Goal: Task Accomplishment & Management: Use online tool/utility

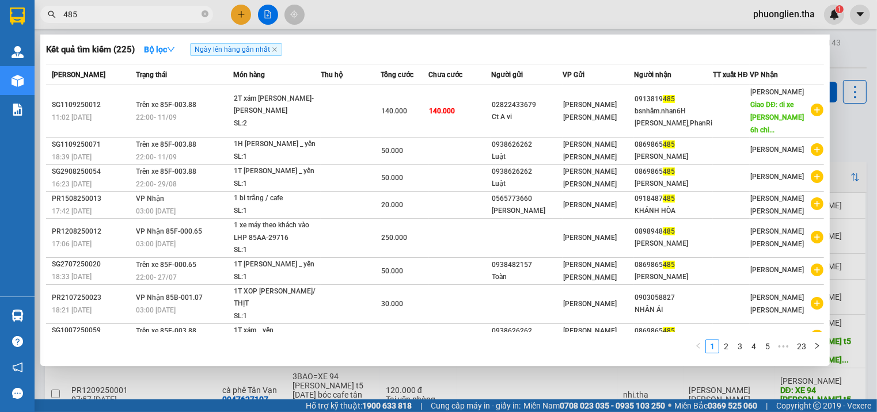
click at [240, 14] on div at bounding box center [438, 206] width 877 height 412
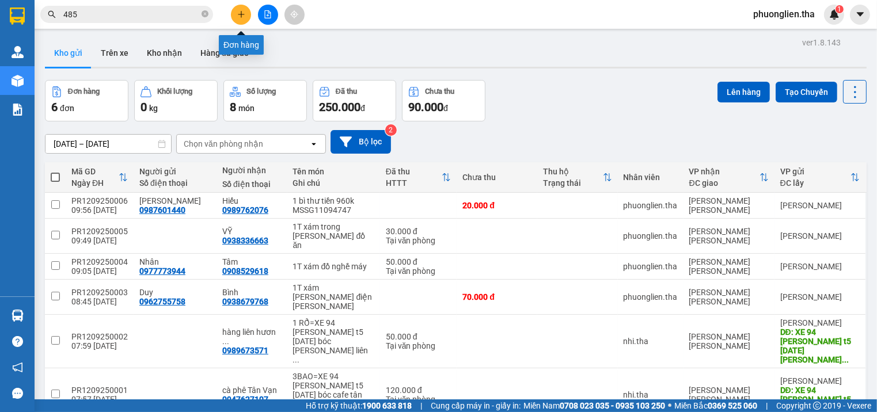
click at [237, 14] on icon "plus" at bounding box center [241, 14] width 8 height 8
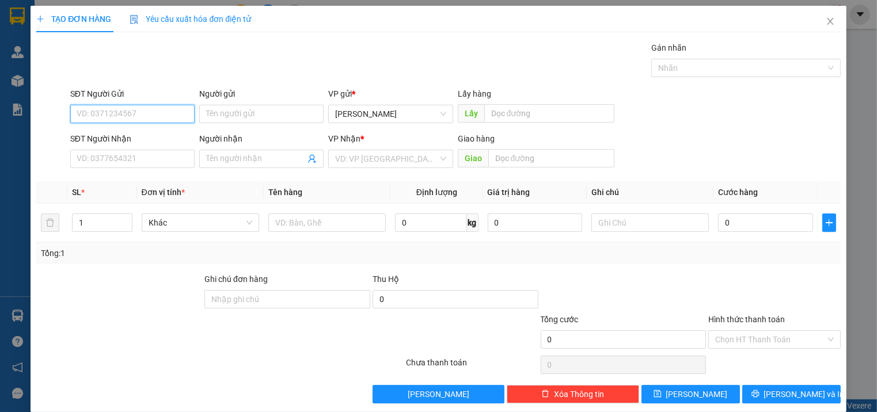
click at [150, 112] on input "SĐT Người Gửi" at bounding box center [132, 114] width 124 height 18
click at [154, 154] on input "SĐT Người Nhận" at bounding box center [132, 159] width 124 height 18
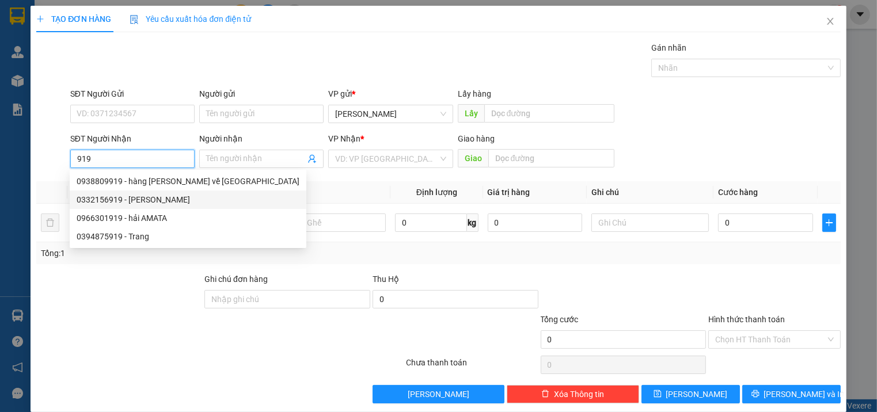
click at [132, 196] on div "0332156919 - [PERSON_NAME]" at bounding box center [188, 199] width 223 height 13
type input "0332156919"
type input "Duyên"
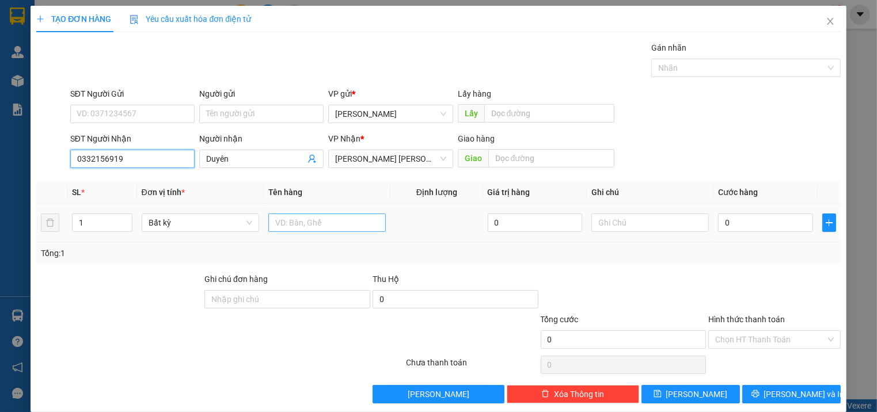
type input "0332156919"
click at [349, 226] on input "text" at bounding box center [326, 223] width 117 height 18
type input "1T xám Táo"
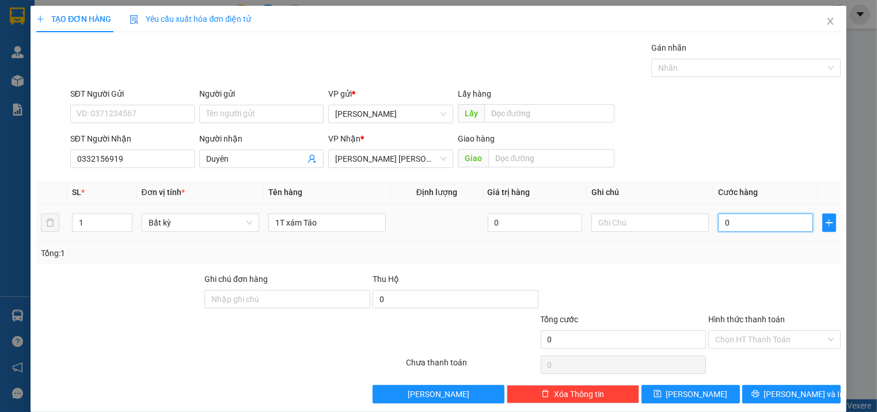
click at [763, 221] on input "0" at bounding box center [765, 223] width 94 height 18
type input "3"
type input "30"
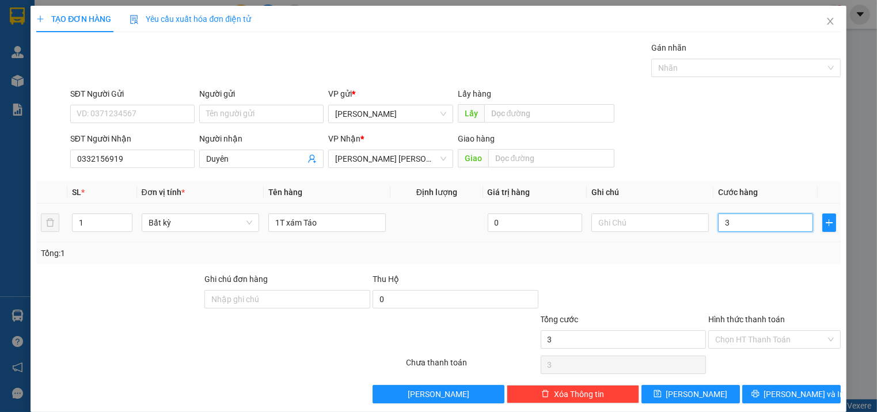
type input "30"
type input "30.000"
click at [769, 263] on div "Tổng: 1" at bounding box center [438, 253] width 804 height 22
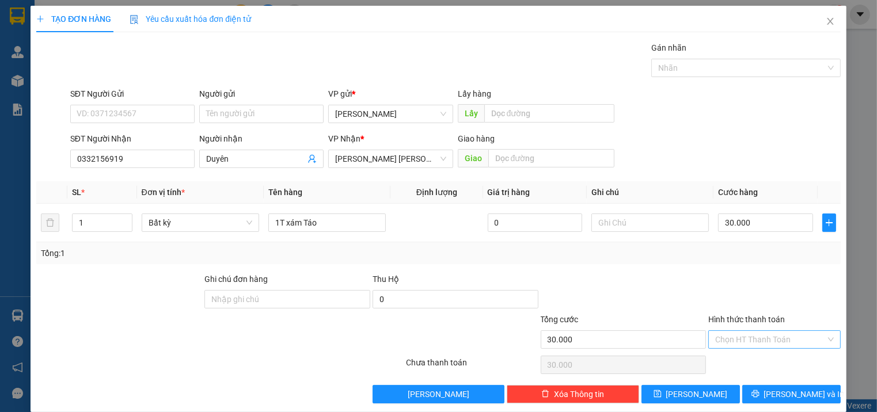
click at [827, 337] on div "Chọn HT Thanh Toán" at bounding box center [774, 339] width 132 height 18
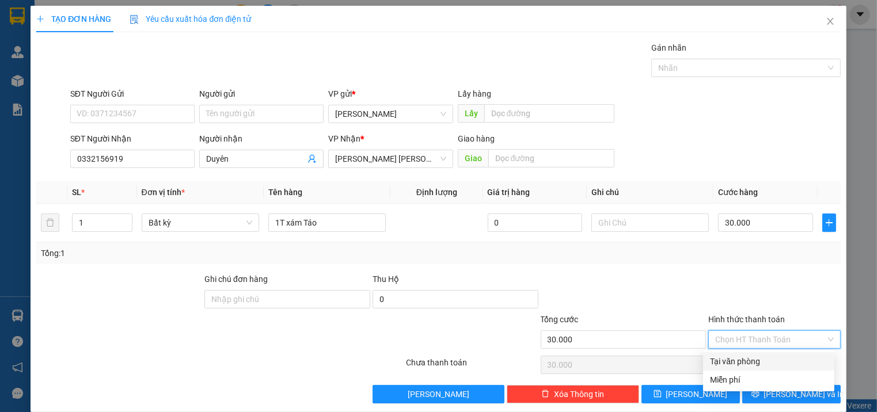
click at [754, 360] on div "Tại văn phòng" at bounding box center [768, 361] width 117 height 13
type input "0"
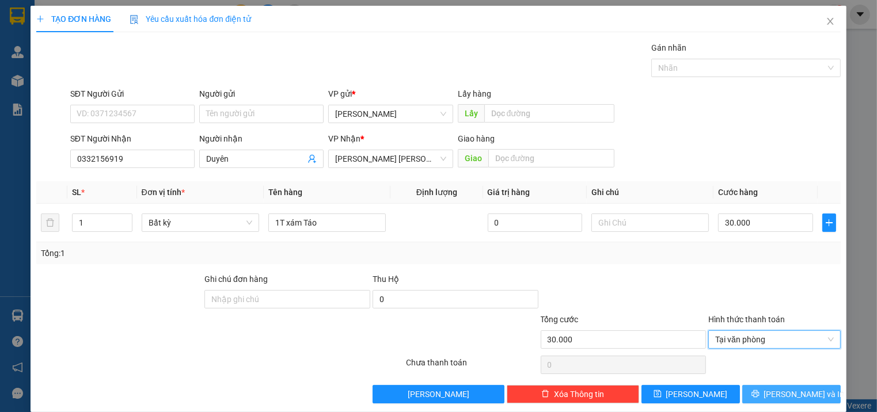
click at [759, 396] on icon "printer" at bounding box center [755, 394] width 8 height 8
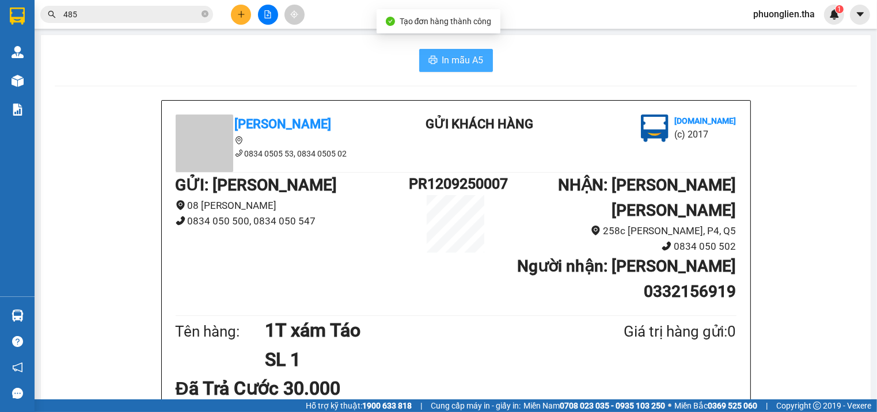
click at [453, 62] on span "In mẫu A5" at bounding box center [462, 60] width 41 height 14
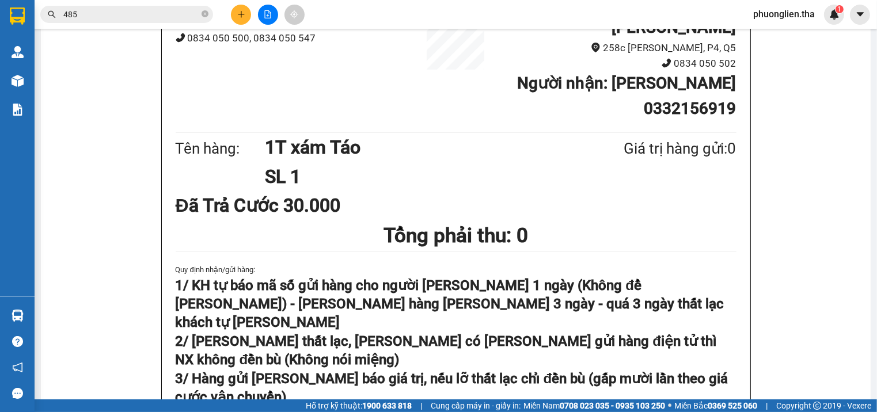
scroll to position [181, 0]
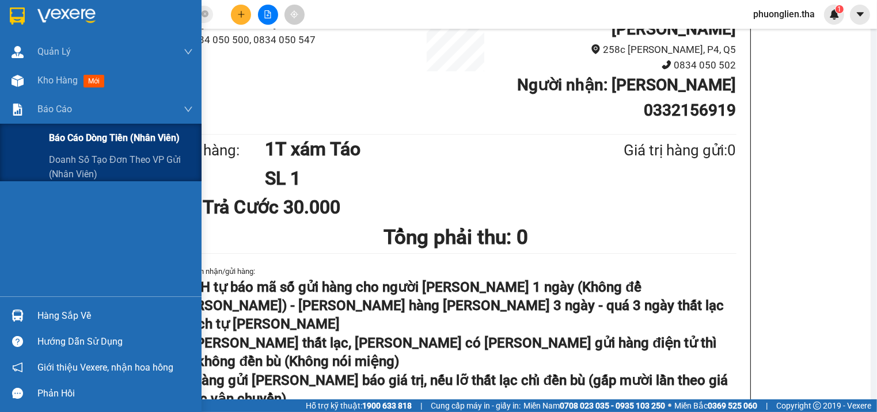
click at [73, 136] on span "Báo cáo dòng tiền (nhân viên)" at bounding box center [114, 138] width 131 height 14
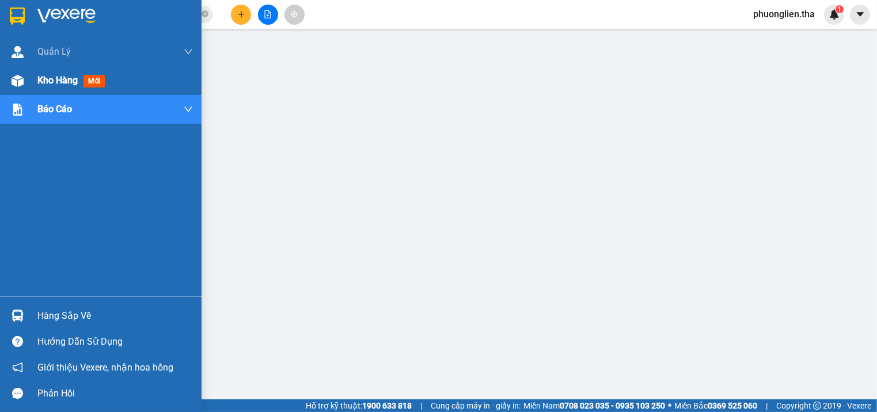
click at [44, 83] on span "Kho hàng" at bounding box center [57, 80] width 40 height 11
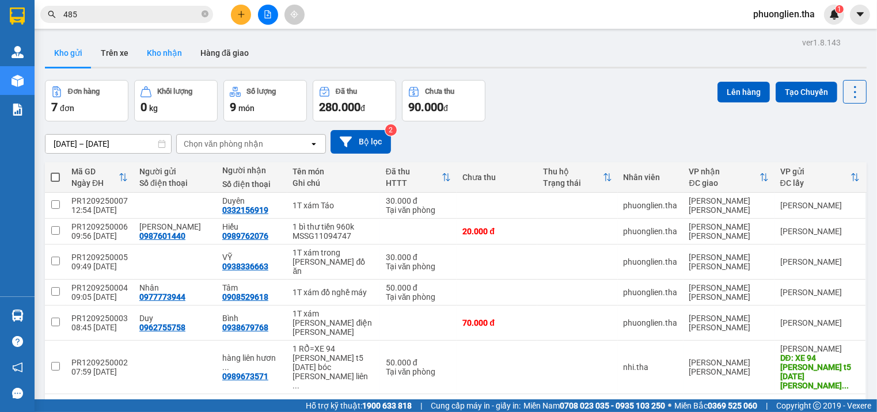
click at [166, 56] on button "Kho nhận" at bounding box center [165, 53] width 54 height 28
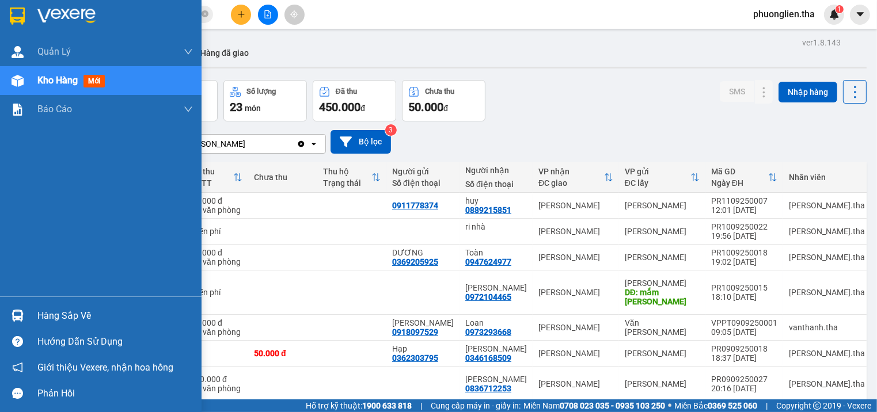
click at [32, 81] on div "Kho hàng mới" at bounding box center [101, 80] width 202 height 29
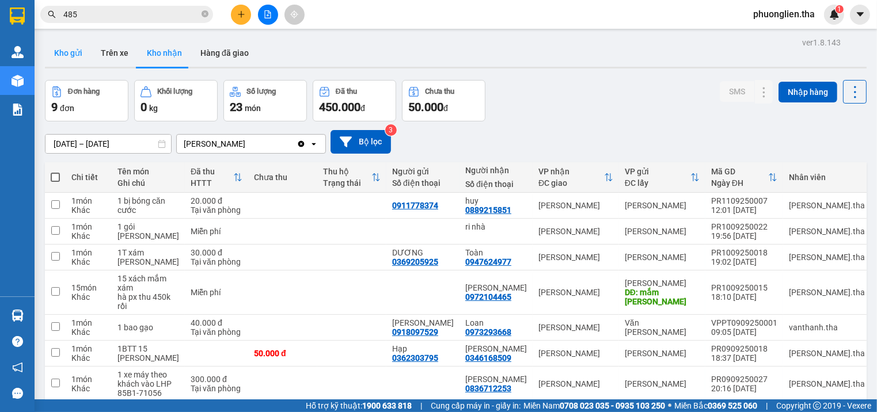
click at [60, 51] on button "Kho gửi" at bounding box center [68, 53] width 47 height 28
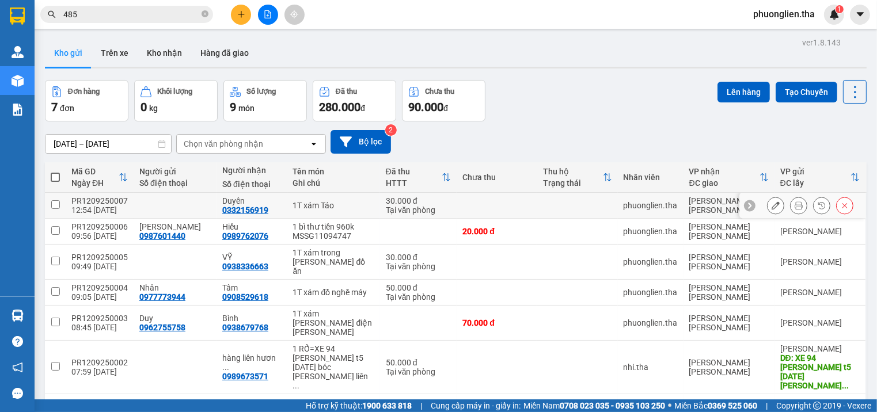
click at [81, 200] on div "PR1209250007" at bounding box center [99, 200] width 56 height 9
checkbox input "true"
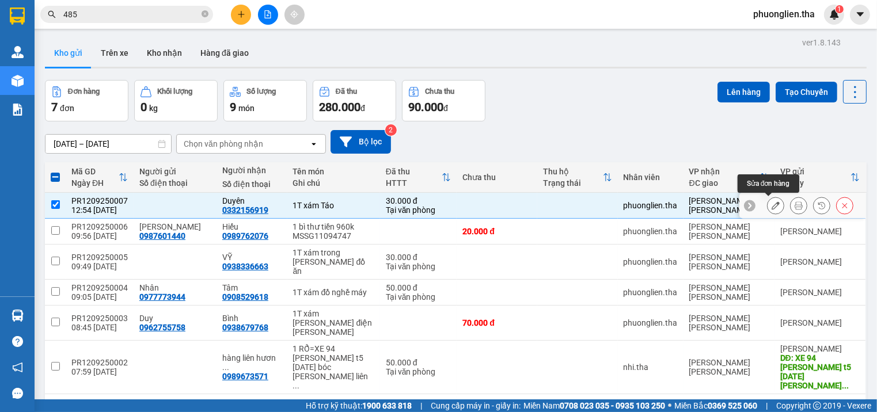
click at [771, 203] on icon at bounding box center [775, 206] width 8 height 8
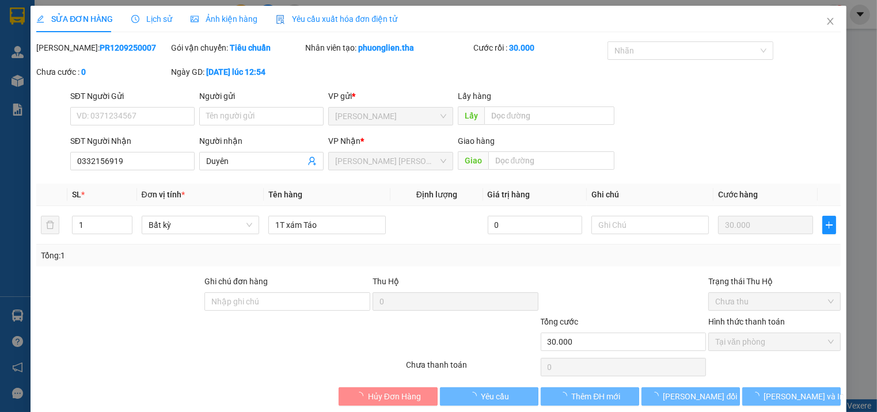
type input "0332156919"
type input "30.000"
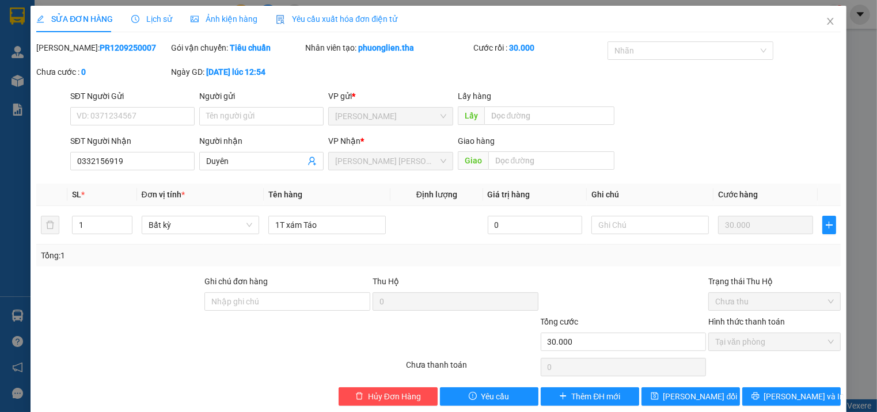
drag, startPoint x: 120, startPoint y: 48, endPoint x: 66, endPoint y: 51, distance: 54.2
click at [100, 51] on b "PR1209250007" at bounding box center [128, 47] width 56 height 9
copy b "PR1209250007"
click at [826, 21] on icon "close" at bounding box center [830, 21] width 9 height 9
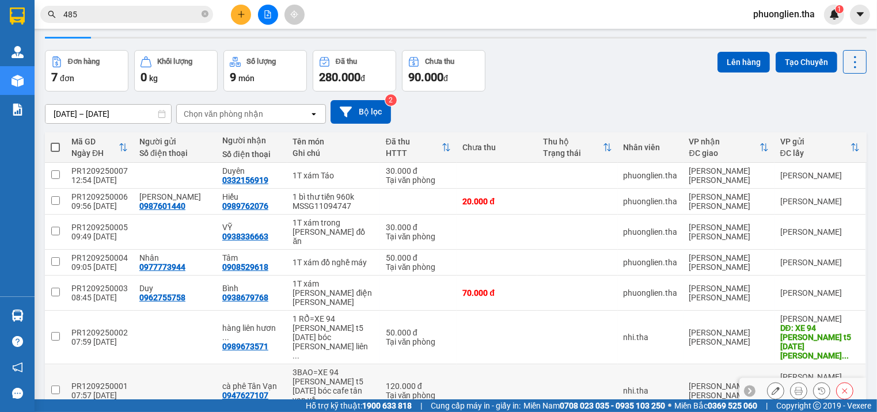
scroll to position [46, 0]
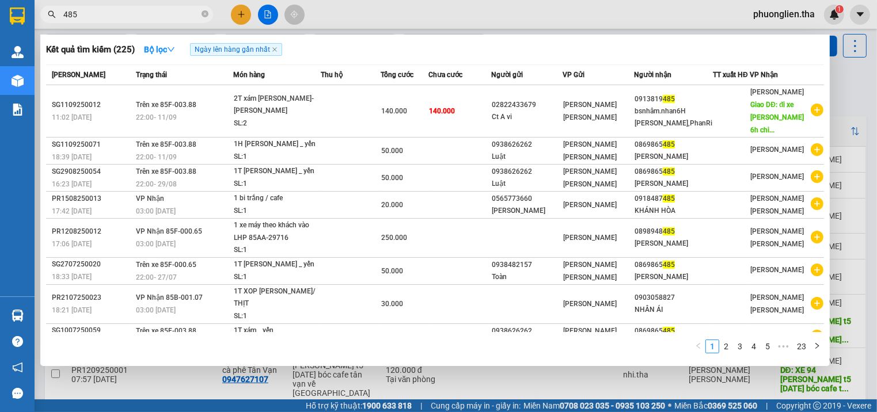
click at [119, 15] on input "485" at bounding box center [131, 14] width 136 height 13
drag, startPoint x: 119, startPoint y: 15, endPoint x: 83, endPoint y: 14, distance: 36.3
click at [83, 14] on input "485" at bounding box center [131, 14] width 136 height 13
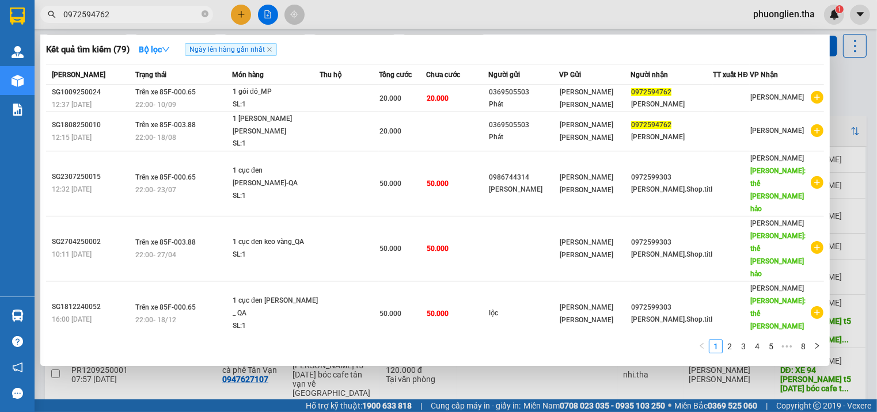
type input "0972594762"
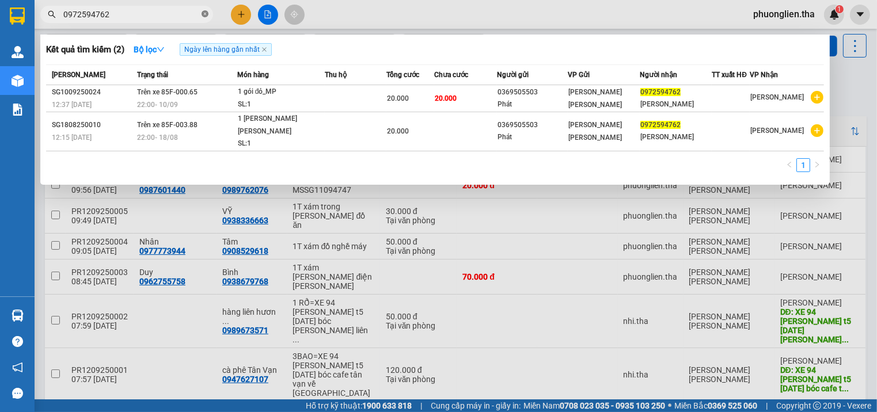
click at [203, 15] on icon "close-circle" at bounding box center [205, 13] width 7 height 7
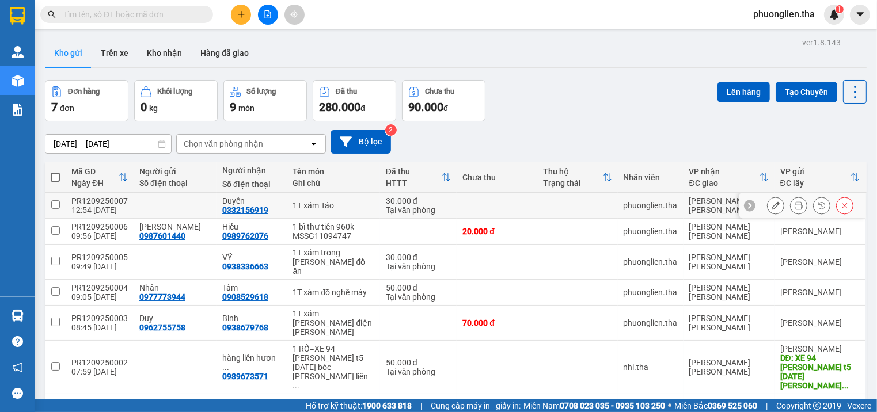
scroll to position [0, 0]
click at [161, 14] on input "text" at bounding box center [131, 14] width 136 height 13
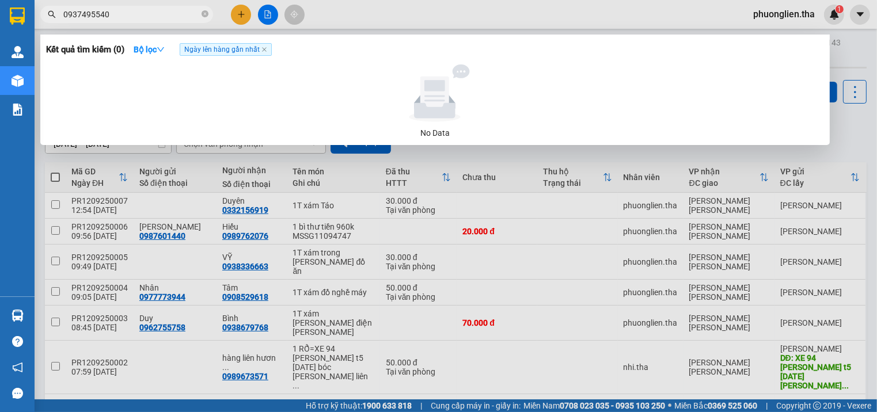
type input "0937495540"
click at [770, 47] on div "Kết quả [PERSON_NAME] ( 0 ) Bộ lọc Ngày lên hàng gần nhất" at bounding box center [435, 49] width 778 height 18
click at [362, 43] on div "Kết quả [PERSON_NAME] ( 0 ) Bộ lọc Ngày lên hàng gần nhất" at bounding box center [435, 49] width 778 height 18
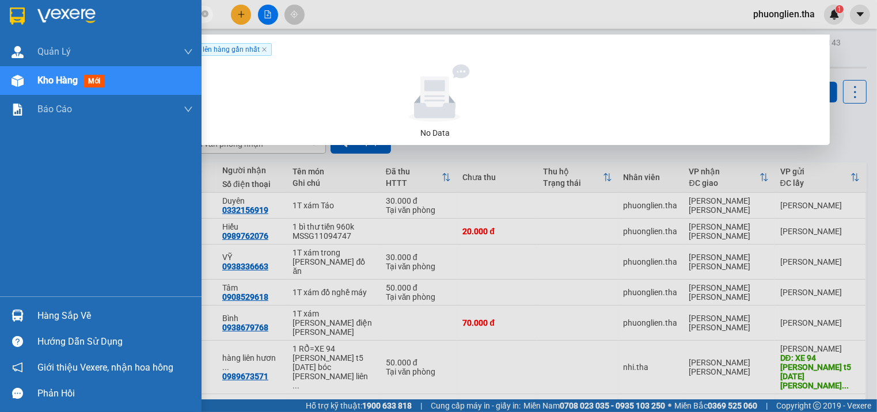
click at [40, 82] on span "Kho hàng" at bounding box center [57, 80] width 40 height 11
click at [60, 81] on span "Kho hàng" at bounding box center [57, 80] width 40 height 11
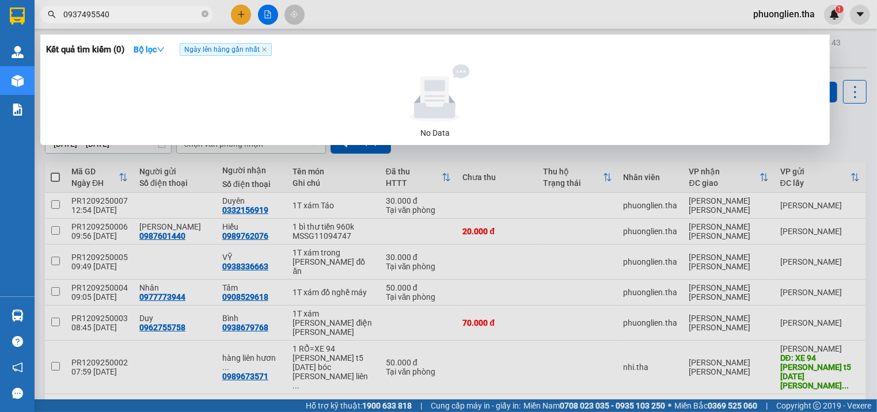
drag, startPoint x: 115, startPoint y: 16, endPoint x: 81, endPoint y: 15, distance: 34.5
click at [81, 15] on input "0937495540" at bounding box center [131, 14] width 136 height 13
click at [204, 13] on icon "close-circle" at bounding box center [205, 13] width 7 height 7
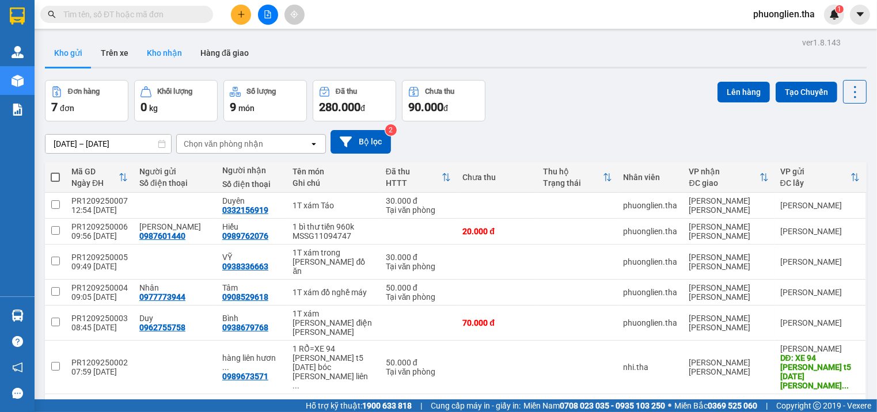
click at [160, 52] on button "Kho nhận" at bounding box center [165, 53] width 54 height 28
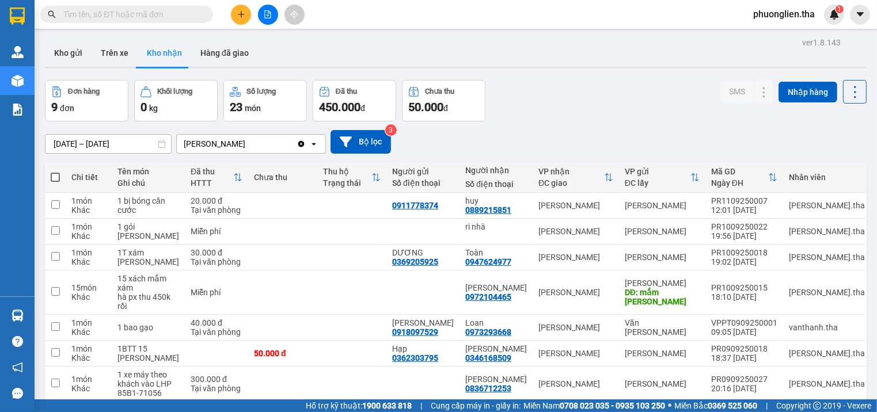
click at [112, 12] on input "text" at bounding box center [131, 14] width 136 height 13
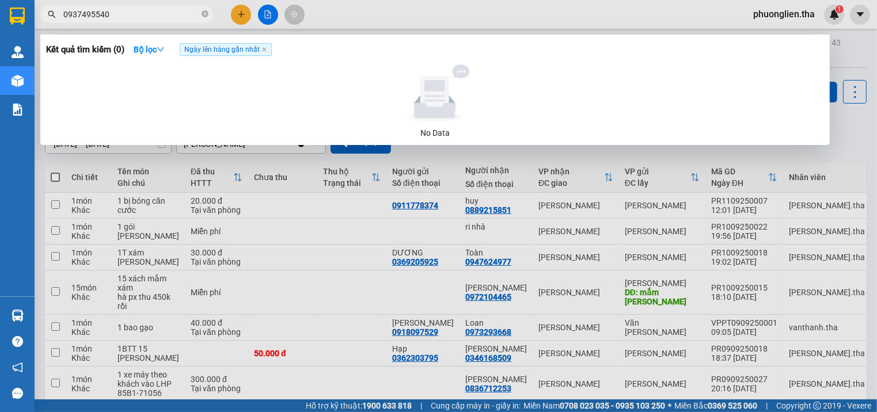
type input "0937495540"
click at [204, 12] on icon "close-circle" at bounding box center [205, 13] width 7 height 7
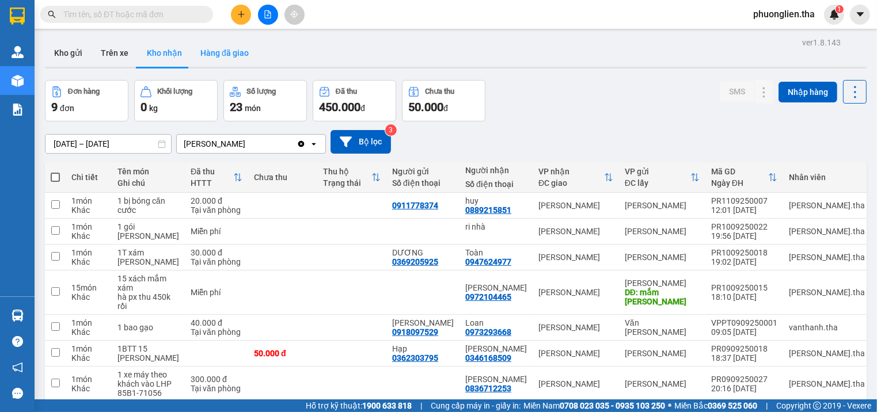
click at [219, 53] on button "Hàng đã giao" at bounding box center [224, 53] width 67 height 28
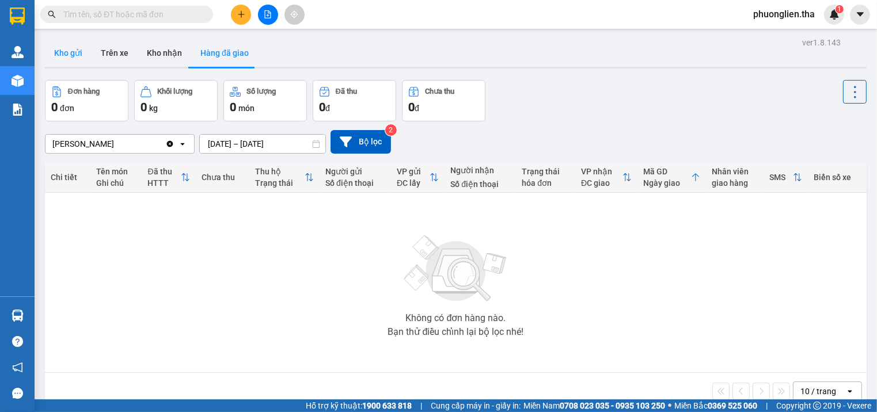
click at [61, 52] on button "Kho gửi" at bounding box center [68, 53] width 47 height 28
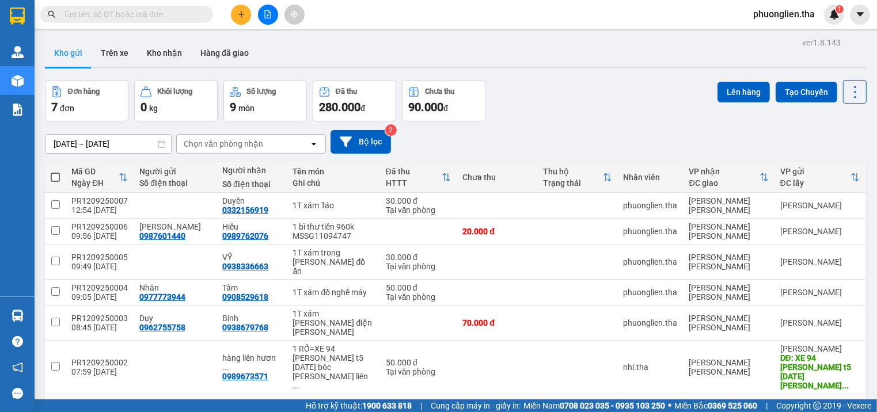
click at [799, 14] on span "phuonglien.tha" at bounding box center [784, 14] width 80 height 14
click at [776, 37] on span "Đăng xuất" at bounding box center [789, 35] width 56 height 13
